Goal: Check status: Check status

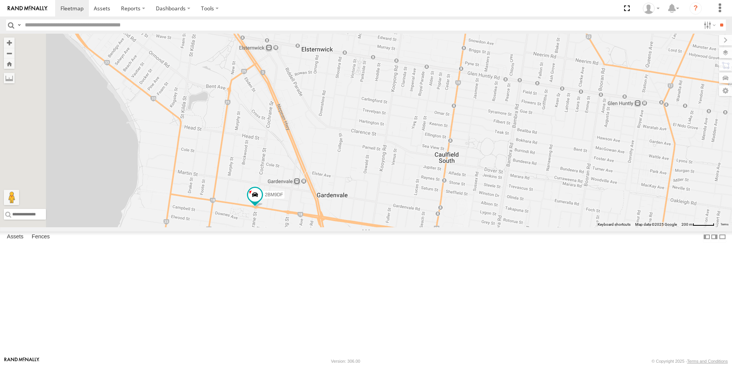
drag, startPoint x: 353, startPoint y: 153, endPoint x: 410, endPoint y: 243, distance: 106.6
click at [434, 227] on div "2CL6WQ 2BM9DF" at bounding box center [366, 131] width 732 height 194
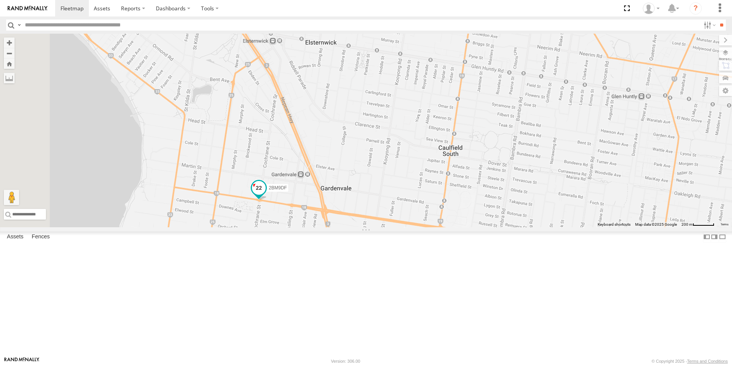
click at [267, 200] on span at bounding box center [258, 190] width 17 height 21
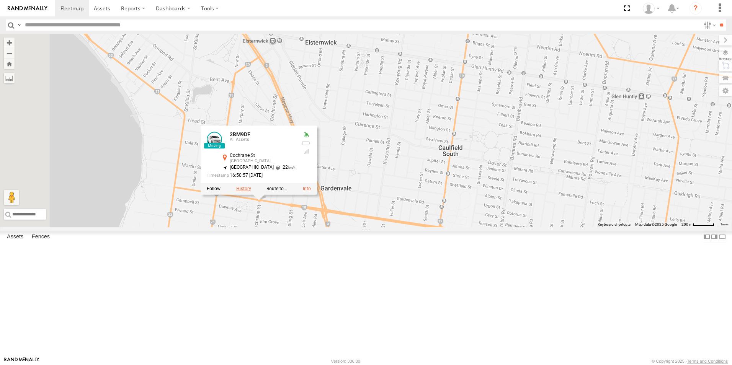
click at [251, 191] on label at bounding box center [243, 188] width 15 height 5
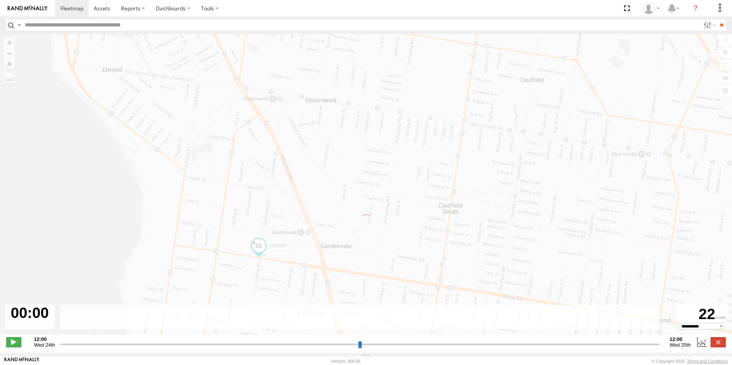
type input "**********"
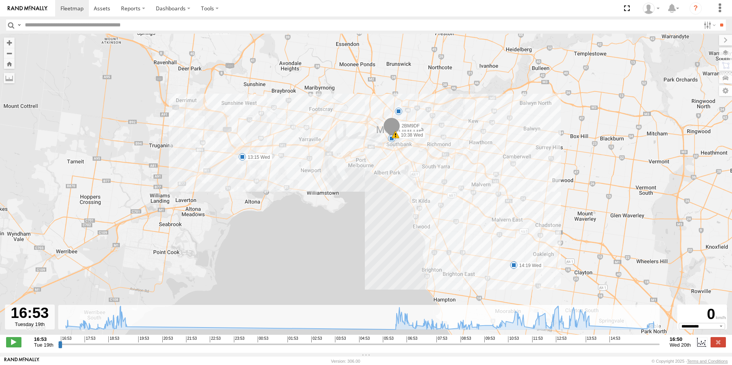
click at [370, 235] on div "2BM9DF 19:29 Tue 10:38 Wed 11:41 Wed 13:15 Wed 14:19 Wed 9 5" at bounding box center [366, 188] width 732 height 309
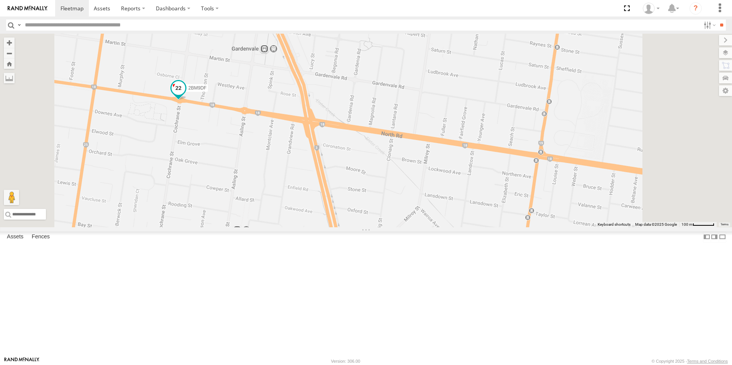
click at [185, 95] on span at bounding box center [179, 88] width 14 height 14
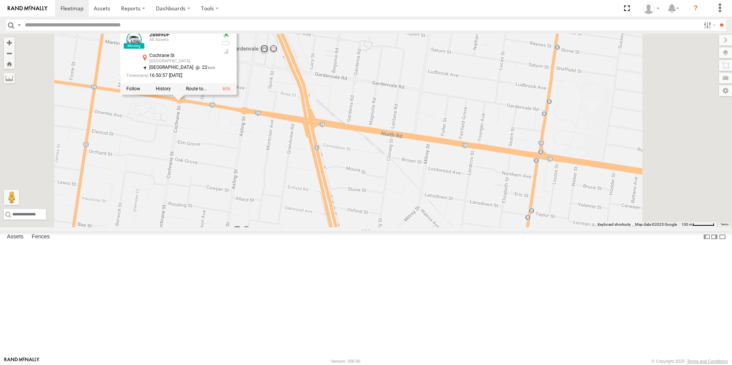
click at [344, 165] on div "2BM9DF 2CL6WQ 2BM9DF All Assets [GEOGRAPHIC_DATA] -37.8989 , 144.99902 [GEOGRAP…" at bounding box center [366, 131] width 732 height 194
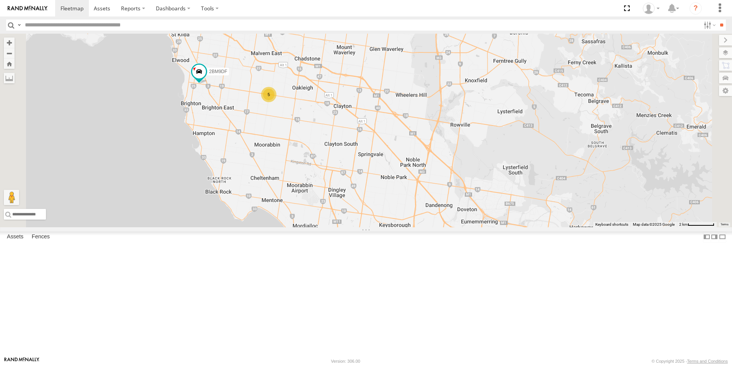
drag, startPoint x: 344, startPoint y: 251, endPoint x: 324, endPoint y: 201, distance: 53.3
click at [324, 201] on div "2BM9DF 5" at bounding box center [366, 131] width 732 height 194
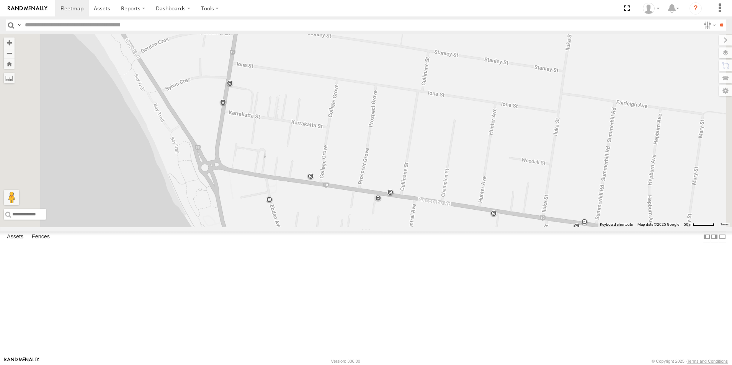
drag, startPoint x: 266, startPoint y: 226, endPoint x: 349, endPoint y: 239, distance: 83.6
click at [349, 227] on div "2BM9DF" at bounding box center [366, 131] width 732 height 194
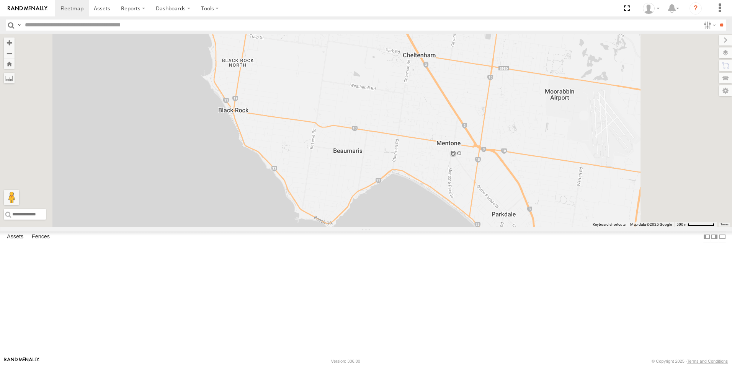
drag, startPoint x: 396, startPoint y: 293, endPoint x: 375, endPoint y: 225, distance: 71.0
click at [375, 225] on div "2BM9DF" at bounding box center [366, 131] width 732 height 194
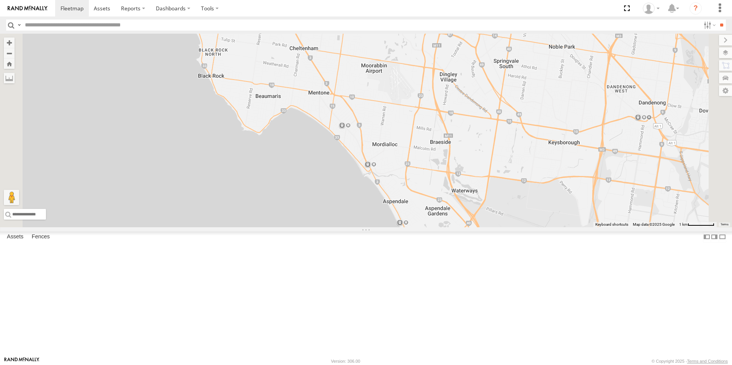
drag, startPoint x: 513, startPoint y: 265, endPoint x: 462, endPoint y: 204, distance: 79.4
click at [462, 204] on div "2BM9DF" at bounding box center [366, 131] width 732 height 194
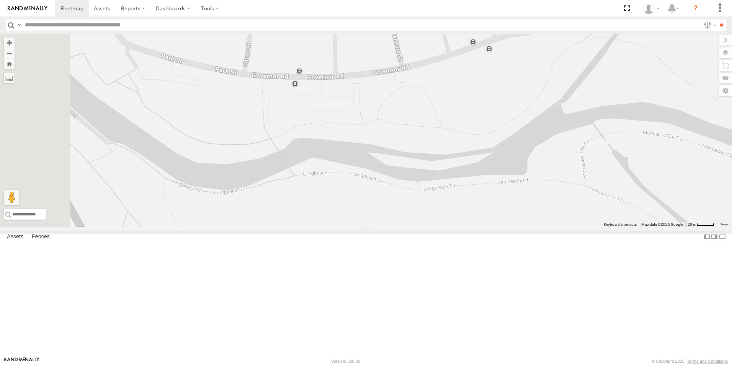
drag, startPoint x: 304, startPoint y: 182, endPoint x: 507, endPoint y: 172, distance: 203.6
click at [507, 172] on div "2BM9DF" at bounding box center [366, 131] width 732 height 194
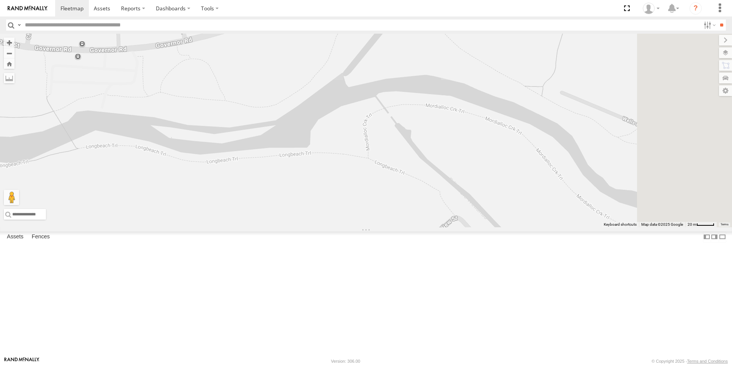
drag, startPoint x: 545, startPoint y: 180, endPoint x: 372, endPoint y: 153, distance: 174.8
click at [324, 153] on div "2BM9DF" at bounding box center [366, 131] width 732 height 194
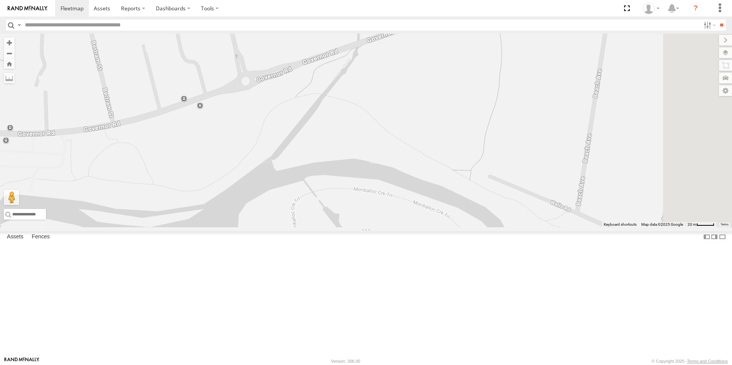
drag, startPoint x: 463, startPoint y: 163, endPoint x: 431, endPoint y: 221, distance: 66.7
click at [431, 221] on div "2BM9DF" at bounding box center [366, 131] width 732 height 194
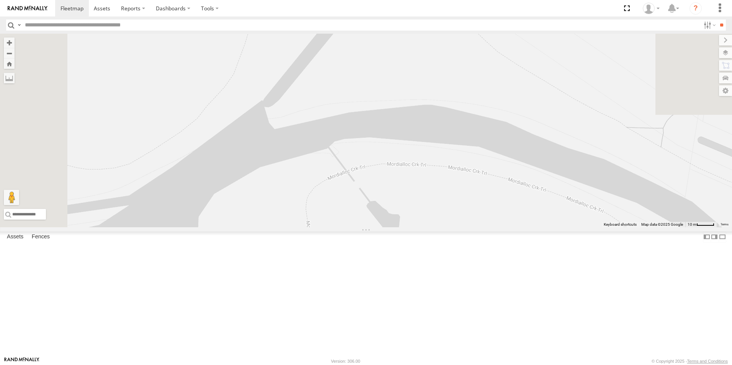
drag, startPoint x: 467, startPoint y: 172, endPoint x: 517, endPoint y: 88, distance: 97.3
click at [517, 88] on div "2BM9DF" at bounding box center [366, 131] width 732 height 194
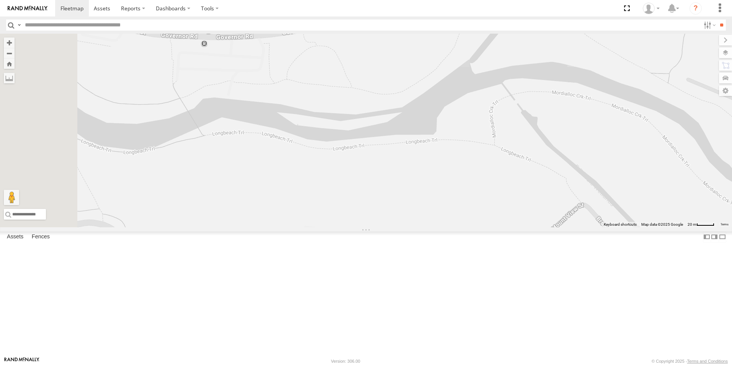
drag, startPoint x: 451, startPoint y: 190, endPoint x: 593, endPoint y: 165, distance: 143.5
click at [593, 165] on div "2BM9DF" at bounding box center [366, 131] width 732 height 194
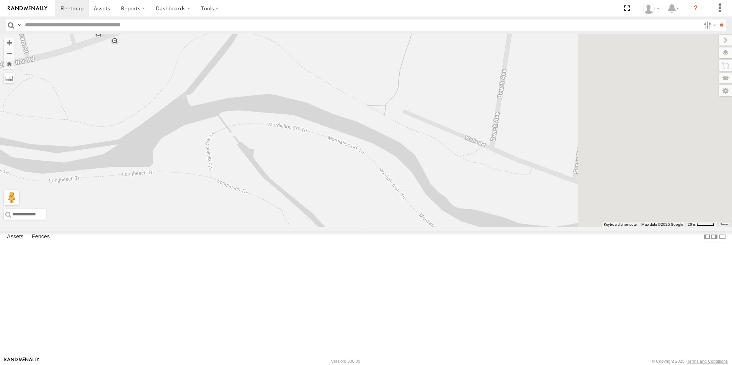
drag, startPoint x: 565, startPoint y: 138, endPoint x: 258, endPoint y: 181, distance: 309.3
click at [216, 179] on div "2BM9DF" at bounding box center [366, 131] width 732 height 194
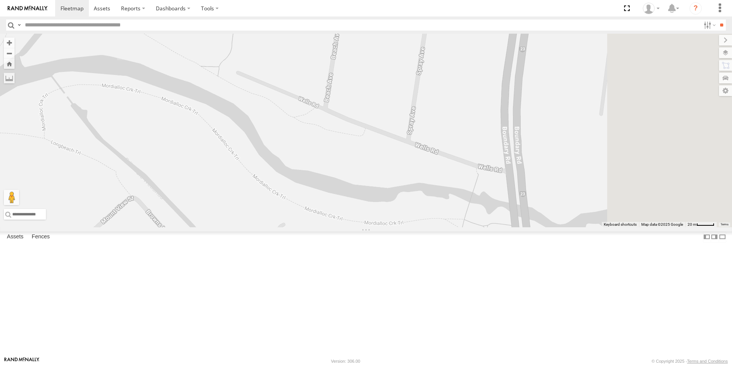
drag, startPoint x: 448, startPoint y: 195, endPoint x: 388, endPoint y: 119, distance: 96.6
click at [388, 119] on div "2BM9DF" at bounding box center [366, 131] width 732 height 194
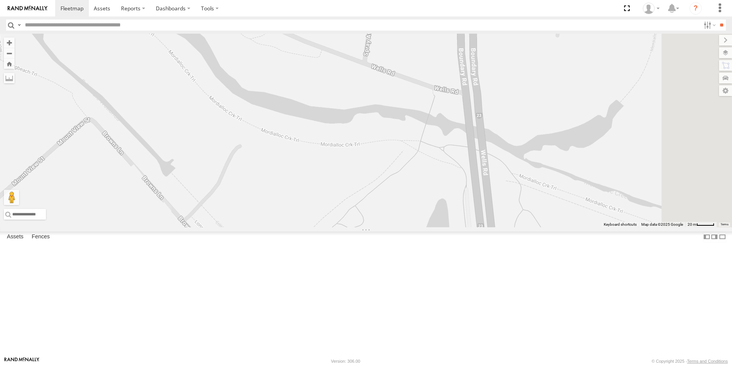
drag, startPoint x: 519, startPoint y: 198, endPoint x: 496, endPoint y: 146, distance: 55.9
click at [496, 146] on div "2BM9DF" at bounding box center [366, 131] width 732 height 194
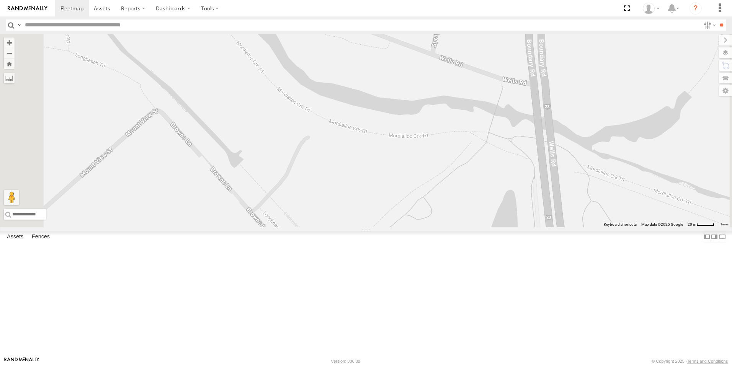
drag, startPoint x: 528, startPoint y: 219, endPoint x: 592, endPoint y: 207, distance: 64.6
click at [592, 207] on div "2BM9DF" at bounding box center [366, 131] width 732 height 194
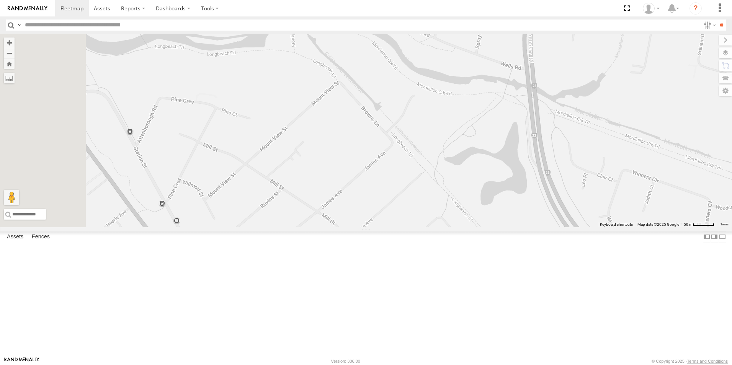
drag, startPoint x: 423, startPoint y: 125, endPoint x: 488, endPoint y: 123, distance: 65.5
click at [506, 123] on div "2BM9DF" at bounding box center [366, 131] width 732 height 194
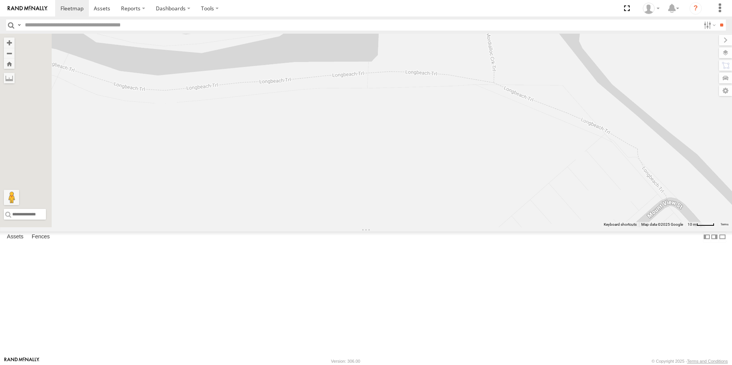
drag, startPoint x: 375, startPoint y: 118, endPoint x: 316, endPoint y: 138, distance: 62.6
click at [531, 166] on div "2BM9DF" at bounding box center [366, 131] width 732 height 194
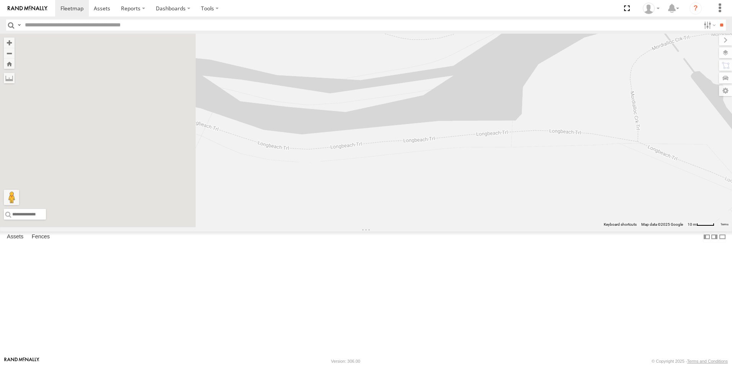
drag, startPoint x: 249, startPoint y: 155, endPoint x: 410, endPoint y: 198, distance: 166.2
click at [411, 202] on div "2BM9DF" at bounding box center [366, 131] width 732 height 194
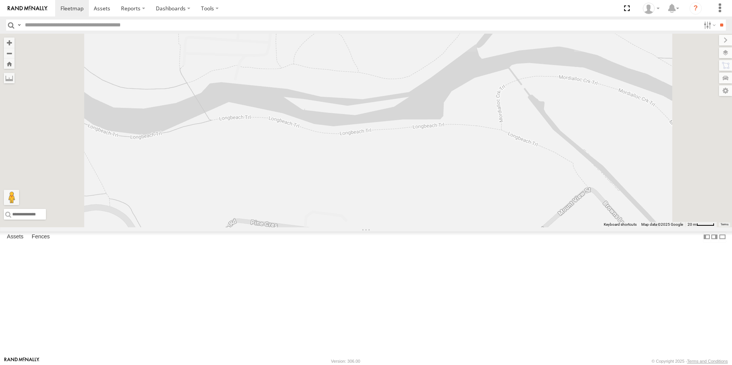
drag, startPoint x: 340, startPoint y: 194, endPoint x: 436, endPoint y: 182, distance: 97.3
click at [436, 182] on div "2BM9DF" at bounding box center [366, 131] width 732 height 194
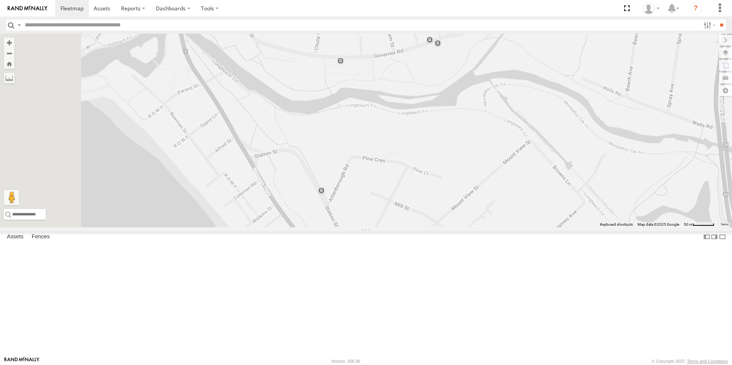
drag, startPoint x: 318, startPoint y: 188, endPoint x: 380, endPoint y: 188, distance: 61.7
click at [380, 188] on div "2BM9DF" at bounding box center [366, 131] width 732 height 194
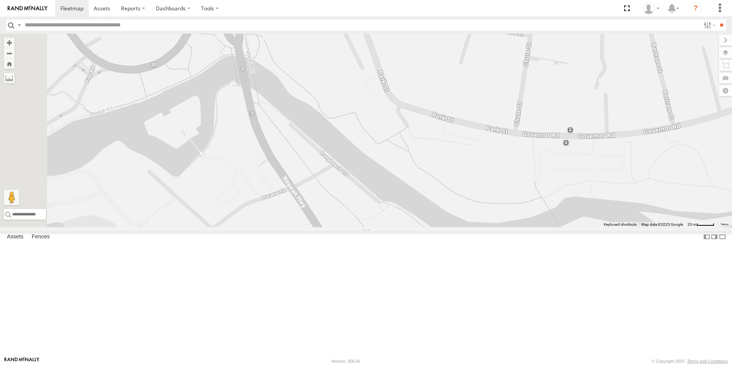
drag, startPoint x: 307, startPoint y: 168, endPoint x: 334, endPoint y: 242, distance: 79.1
click at [334, 227] on div "2BM9DF" at bounding box center [366, 131] width 732 height 194
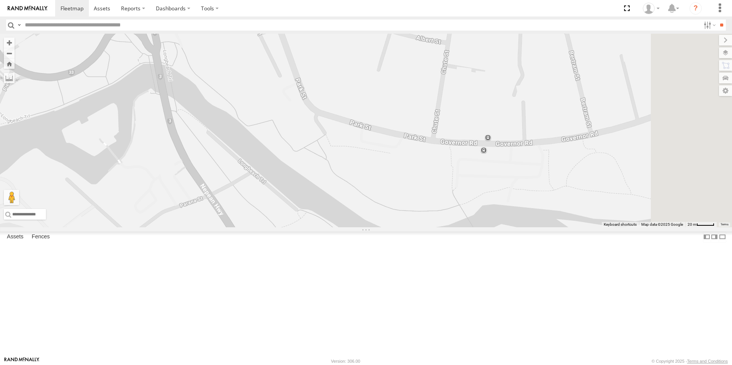
drag, startPoint x: 338, startPoint y: 172, endPoint x: 254, endPoint y: 177, distance: 84.0
click at [254, 177] on div "2BM9DF" at bounding box center [366, 131] width 732 height 194
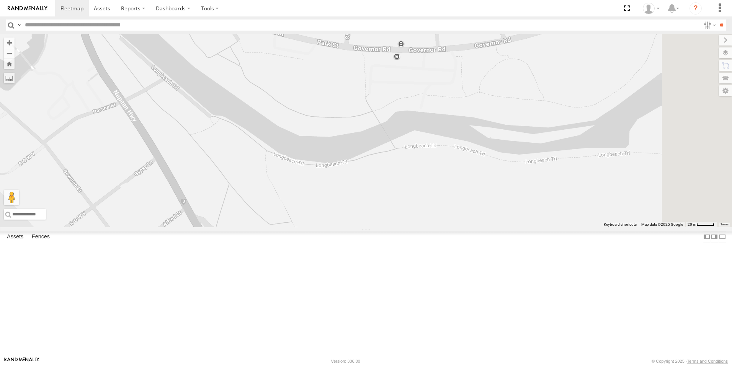
drag, startPoint x: 412, startPoint y: 259, endPoint x: 323, endPoint y: 163, distance: 130.6
click at [323, 163] on div "2BM9DF" at bounding box center [366, 131] width 732 height 194
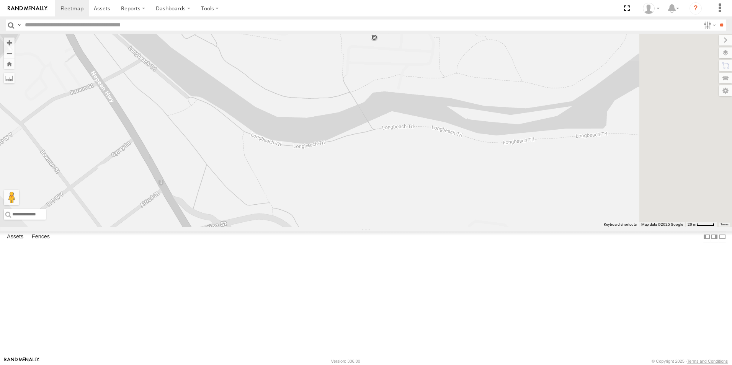
drag, startPoint x: 490, startPoint y: 221, endPoint x: 432, endPoint y: 190, distance: 66.0
click at [432, 190] on div "2BM9DF" at bounding box center [366, 131] width 732 height 194
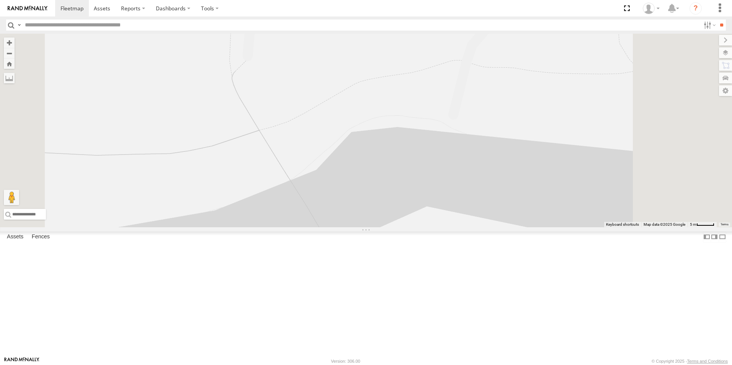
drag, startPoint x: 420, startPoint y: 185, endPoint x: 388, endPoint y: 286, distance: 106.2
click at [388, 227] on div "2BM9DF" at bounding box center [366, 131] width 732 height 194
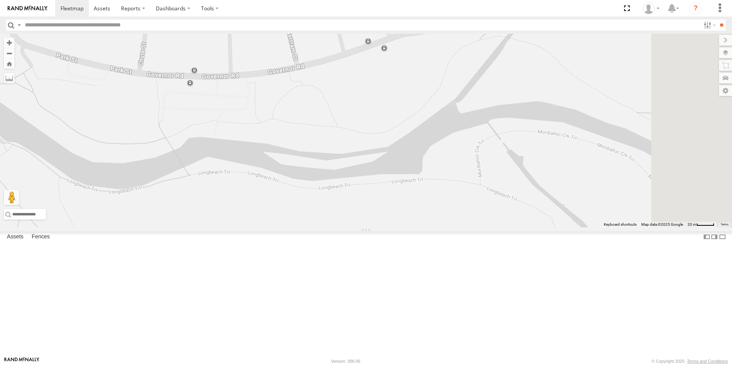
drag, startPoint x: 467, startPoint y: 198, endPoint x: 318, endPoint y: 194, distance: 149.4
click at [318, 194] on div "2BM9DF" at bounding box center [366, 131] width 732 height 194
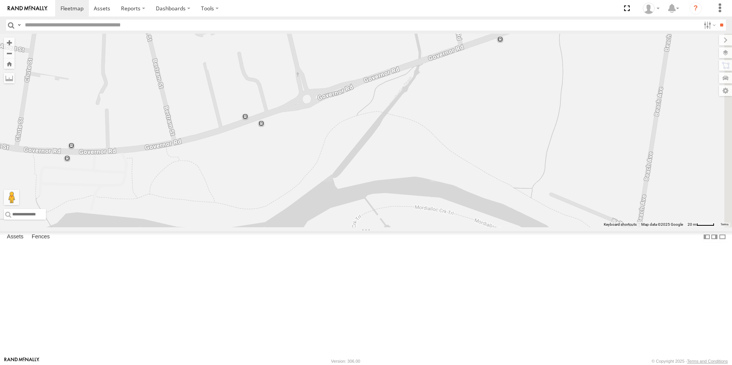
drag, startPoint x: 540, startPoint y: 167, endPoint x: 422, endPoint y: 242, distance: 139.7
click at [422, 227] on div "2BM9DF" at bounding box center [366, 131] width 732 height 194
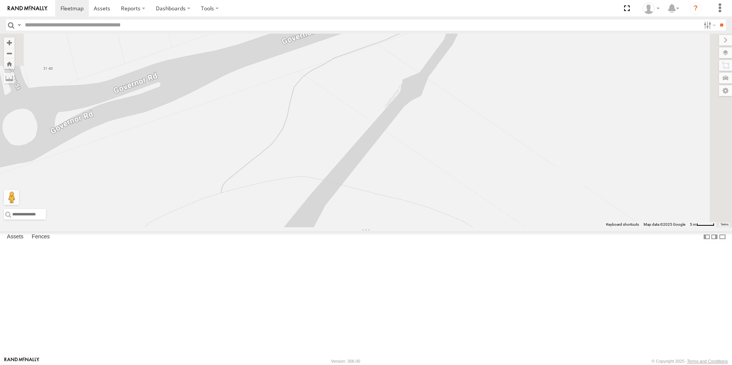
drag, startPoint x: 484, startPoint y: 216, endPoint x: 407, endPoint y: 347, distance: 151.7
click at [391, 365] on html at bounding box center [366, 182] width 732 height 365
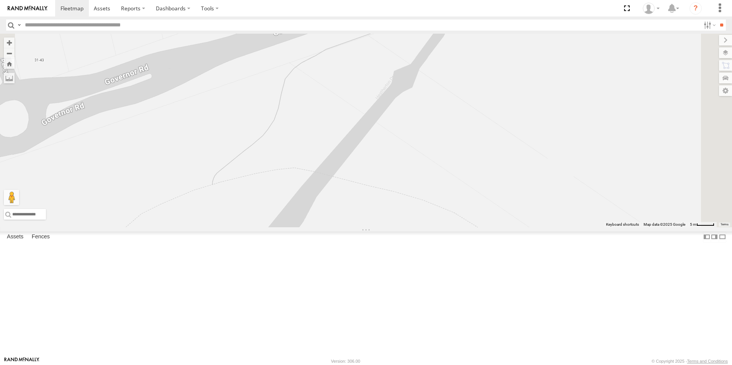
drag, startPoint x: 513, startPoint y: 249, endPoint x: 504, endPoint y: 242, distance: 11.1
click at [504, 227] on div "2BM9DF" at bounding box center [366, 131] width 732 height 194
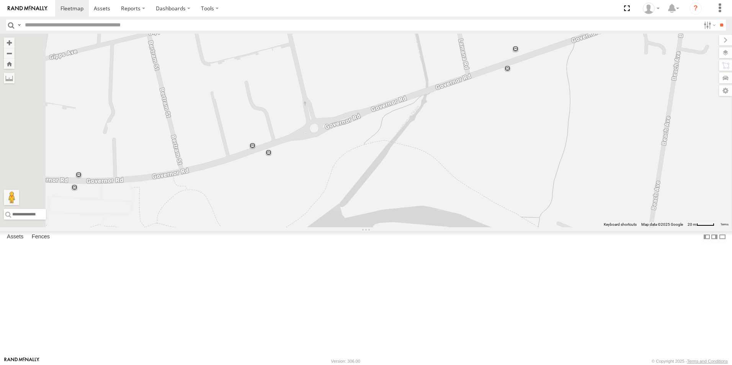
drag, startPoint x: 507, startPoint y: 267, endPoint x: 507, endPoint y: 229, distance: 37.9
click at [507, 227] on div "2BM9DF" at bounding box center [366, 131] width 732 height 194
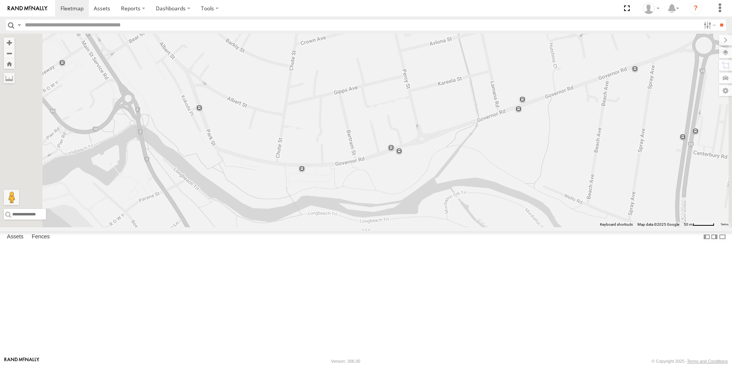
drag, startPoint x: 408, startPoint y: 270, endPoint x: 492, endPoint y: 248, distance: 86.2
click at [492, 227] on div "2BM9DF" at bounding box center [366, 131] width 732 height 194
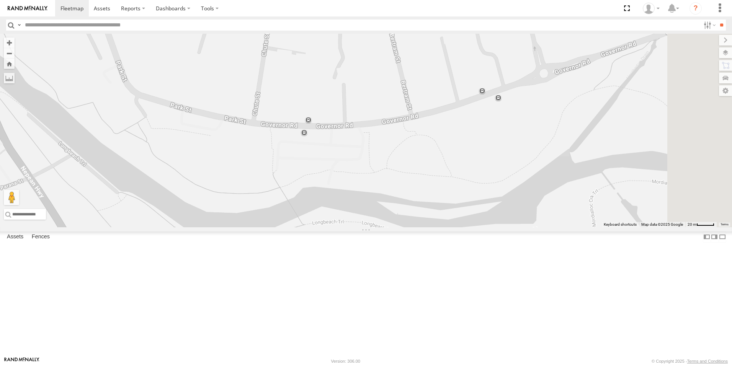
drag, startPoint x: 445, startPoint y: 263, endPoint x: 372, endPoint y: 240, distance: 75.8
click at [372, 227] on div "2BM9DF" at bounding box center [366, 131] width 732 height 194
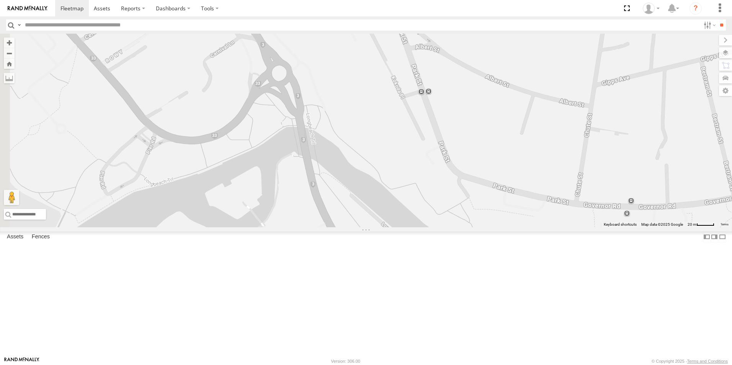
drag, startPoint x: 494, startPoint y: 245, endPoint x: 693, endPoint y: 294, distance: 205.1
click at [693, 227] on div "2BM9DF" at bounding box center [366, 131] width 732 height 194
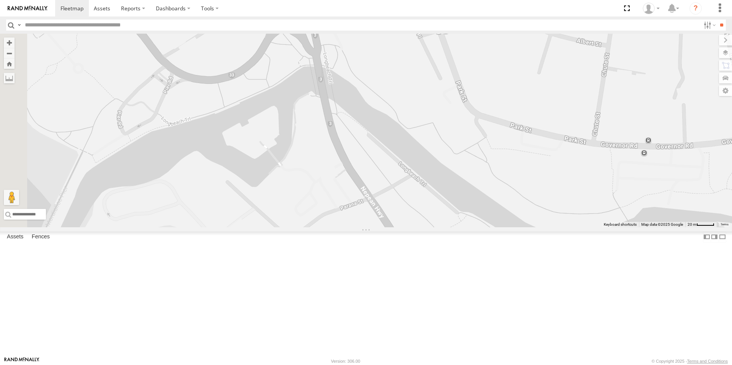
drag, startPoint x: 397, startPoint y: 258, endPoint x: 413, endPoint y: 226, distance: 36.3
click at [407, 219] on div "2BM9DF" at bounding box center [366, 131] width 732 height 194
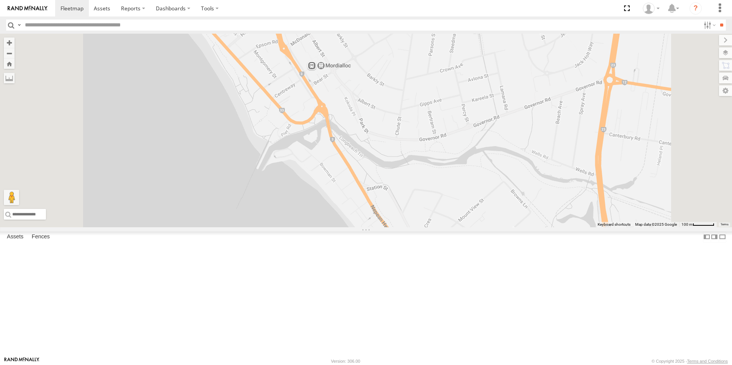
drag, startPoint x: 415, startPoint y: 245, endPoint x: 414, endPoint y: 224, distance: 21.1
click at [414, 224] on div "2BM9DF" at bounding box center [366, 131] width 732 height 194
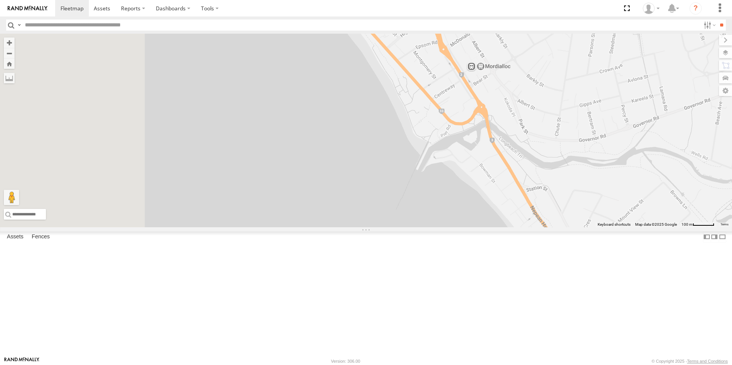
drag, startPoint x: 291, startPoint y: 190, endPoint x: 452, endPoint y: 191, distance: 161.2
click at [452, 191] on div "2BM9DF" at bounding box center [366, 131] width 732 height 194
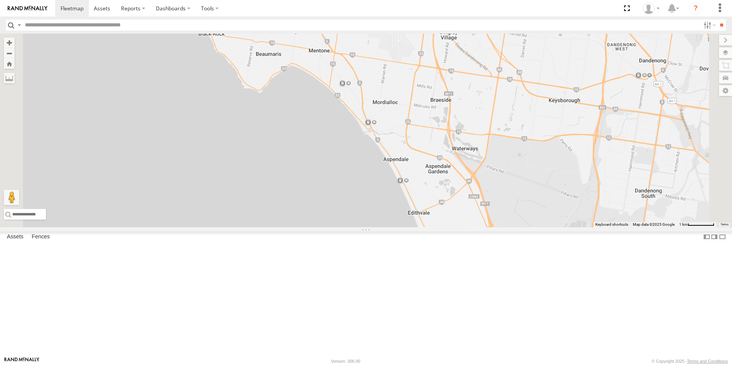
click at [0, 0] on div at bounding box center [0, 0] width 0 height 0
click at [0, 0] on span at bounding box center [0, 0] width 0 height 0
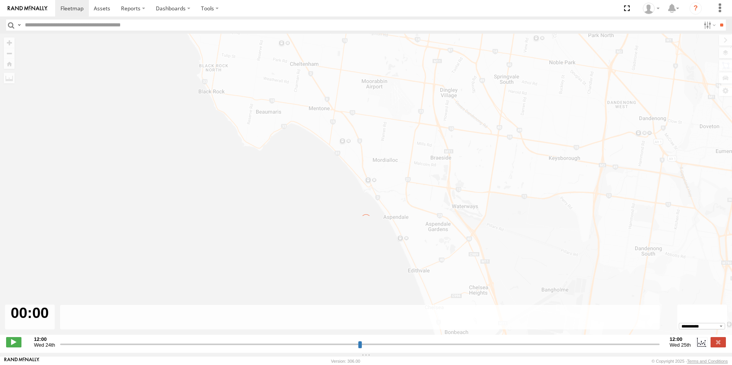
type input "**********"
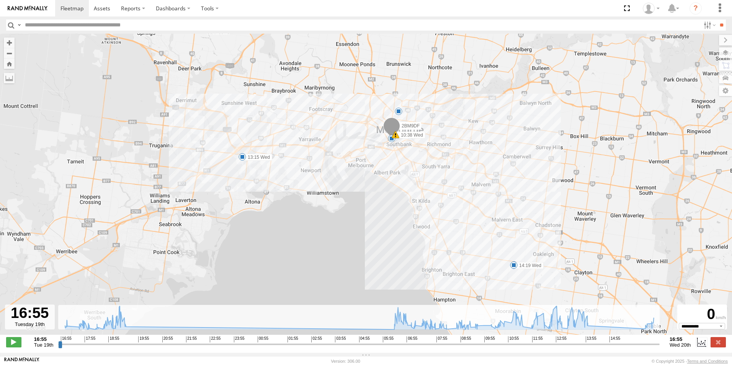
click at [242, 161] on span at bounding box center [243, 157] width 8 height 8
click at [242, 169] on div "2BM9DF 19:29 Tue 10:38 Wed 11:41 Wed 13:15 Wed 14:19 Wed 9 5 13:15 [DATE] 13:24…" at bounding box center [366, 188] width 732 height 309
click at [399, 115] on div "5" at bounding box center [399, 112] width 8 height 8
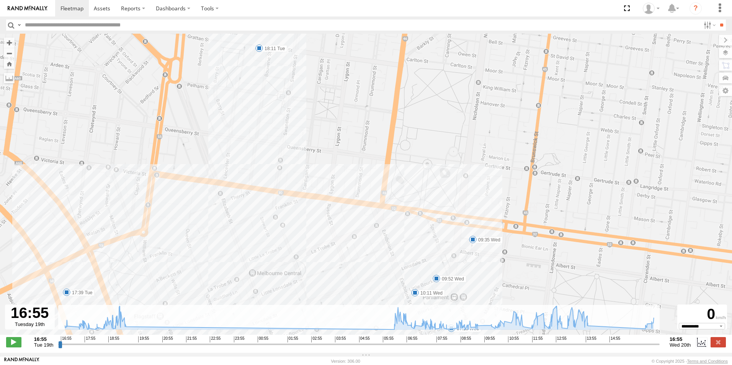
click at [261, 51] on span at bounding box center [259, 48] width 8 height 8
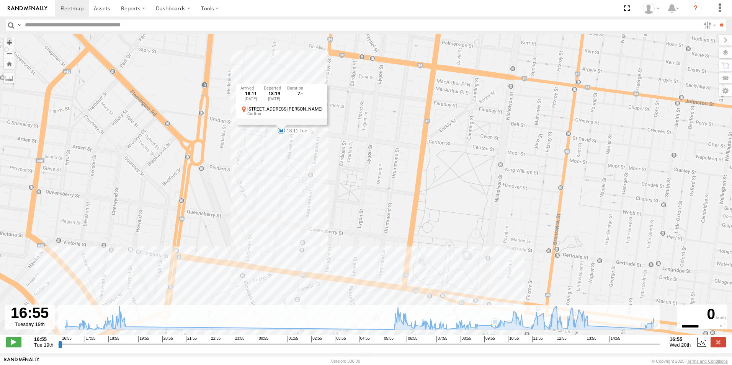
drag, startPoint x: 278, startPoint y: 72, endPoint x: 300, endPoint y: 154, distance: 85.3
click at [300, 154] on div "2BM9DF 19:29 Tue 10:38 Wed 11:41 Wed 13:15 Wed 14:19 Wed 17:39 Tue 18:11 Tue 07…" at bounding box center [366, 188] width 732 height 309
click at [326, 156] on div "2BM9DF 19:29 Tue 10:38 Wed 11:41 Wed 13:15 Wed 14:19 Wed 17:39 Tue 18:11 Tue 07…" at bounding box center [366, 188] width 732 height 309
click at [322, 124] on div "2BM9DF 19:29 Tue 10:38 Wed 11:41 Wed 13:15 Wed 14:19 Wed 17:39 Tue 18:11 Tue 07…" at bounding box center [366, 188] width 732 height 309
